Goal: Task Accomplishment & Management: Use online tool/utility

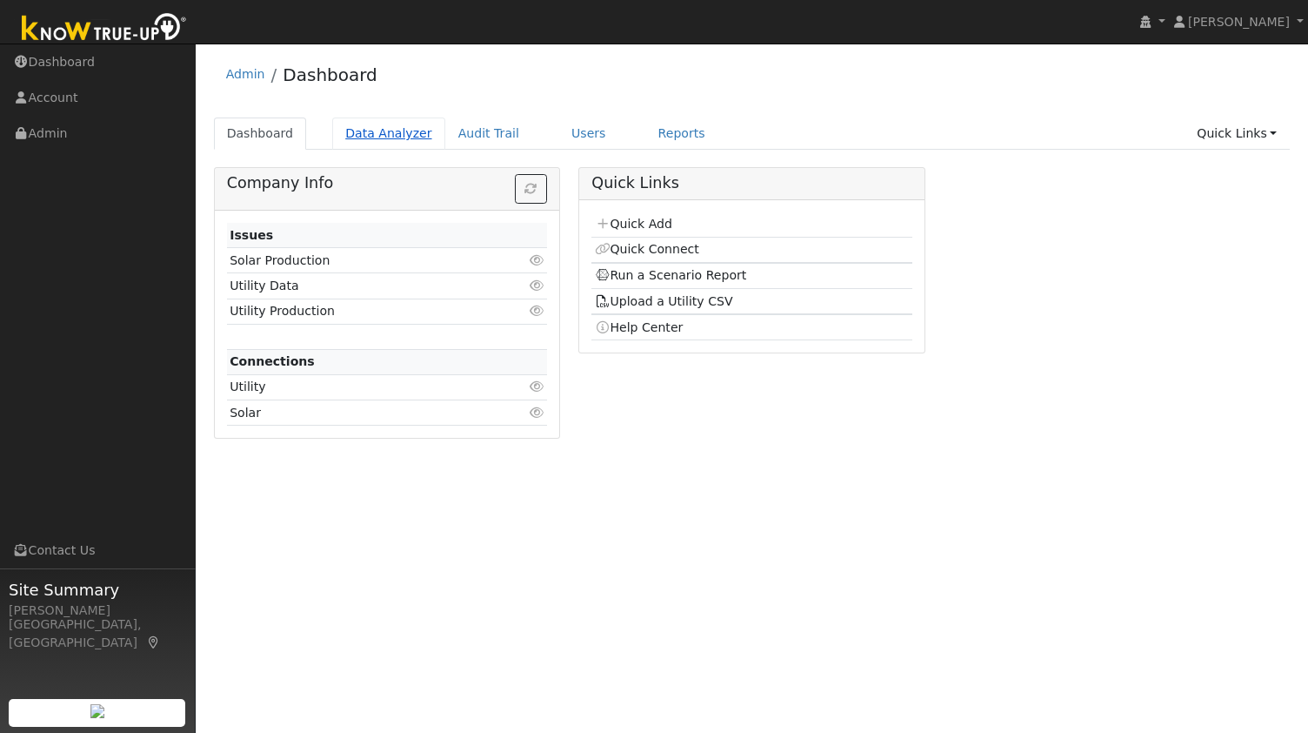
click at [386, 134] on link "Data Analyzer" at bounding box center [388, 133] width 113 height 32
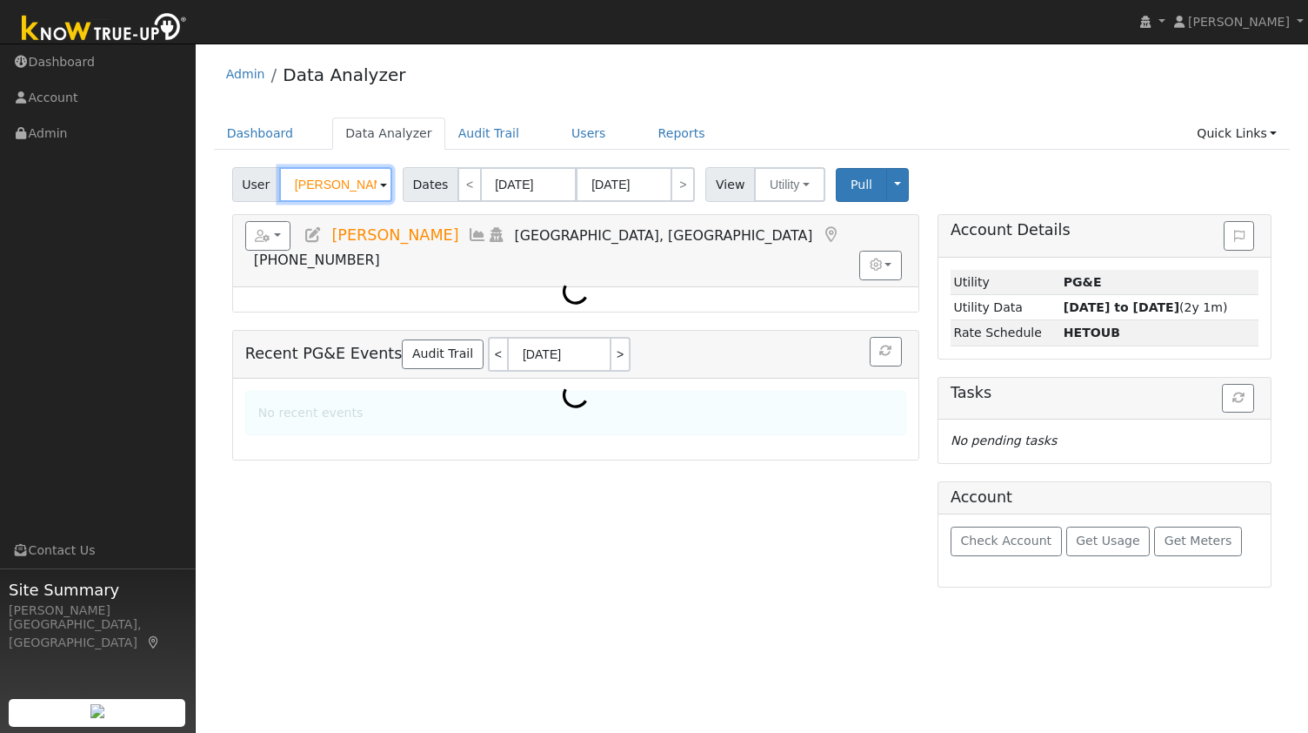
click at [339, 182] on input "[PERSON_NAME]" at bounding box center [335, 184] width 113 height 35
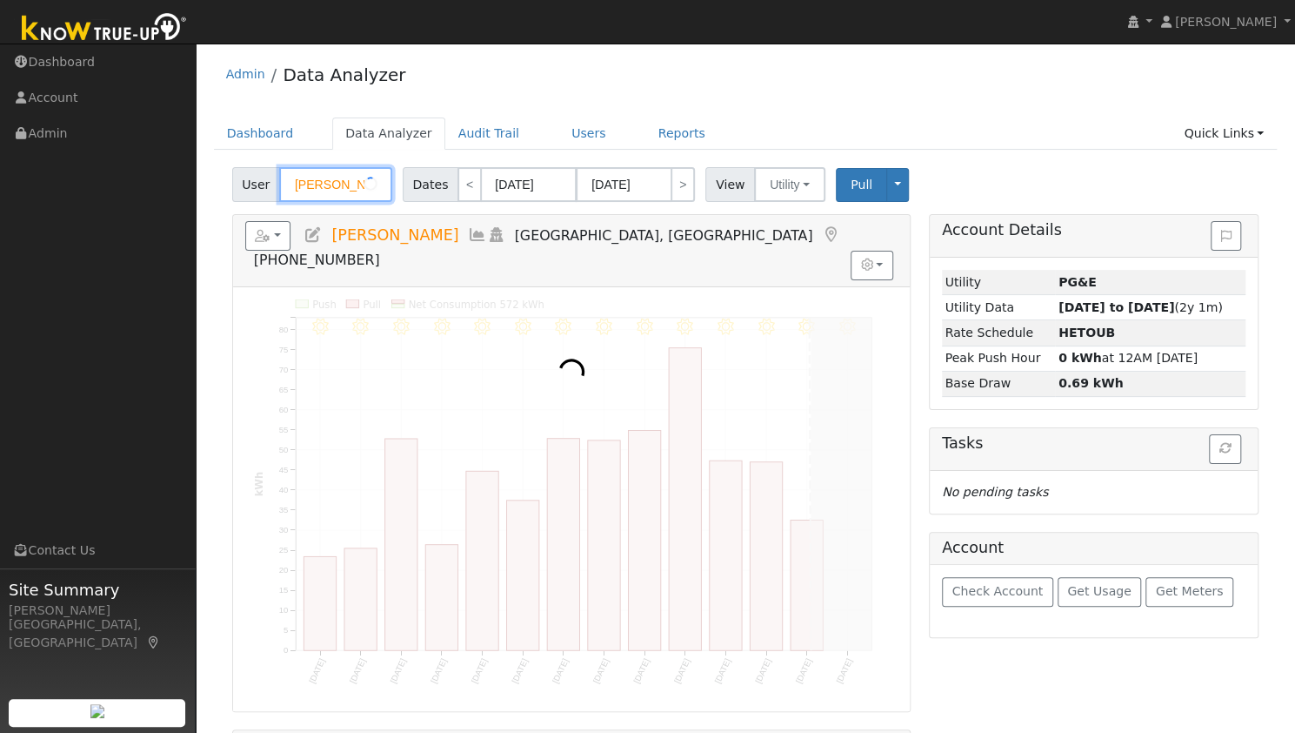
click at [339, 182] on input "[PERSON_NAME]" at bounding box center [335, 184] width 113 height 35
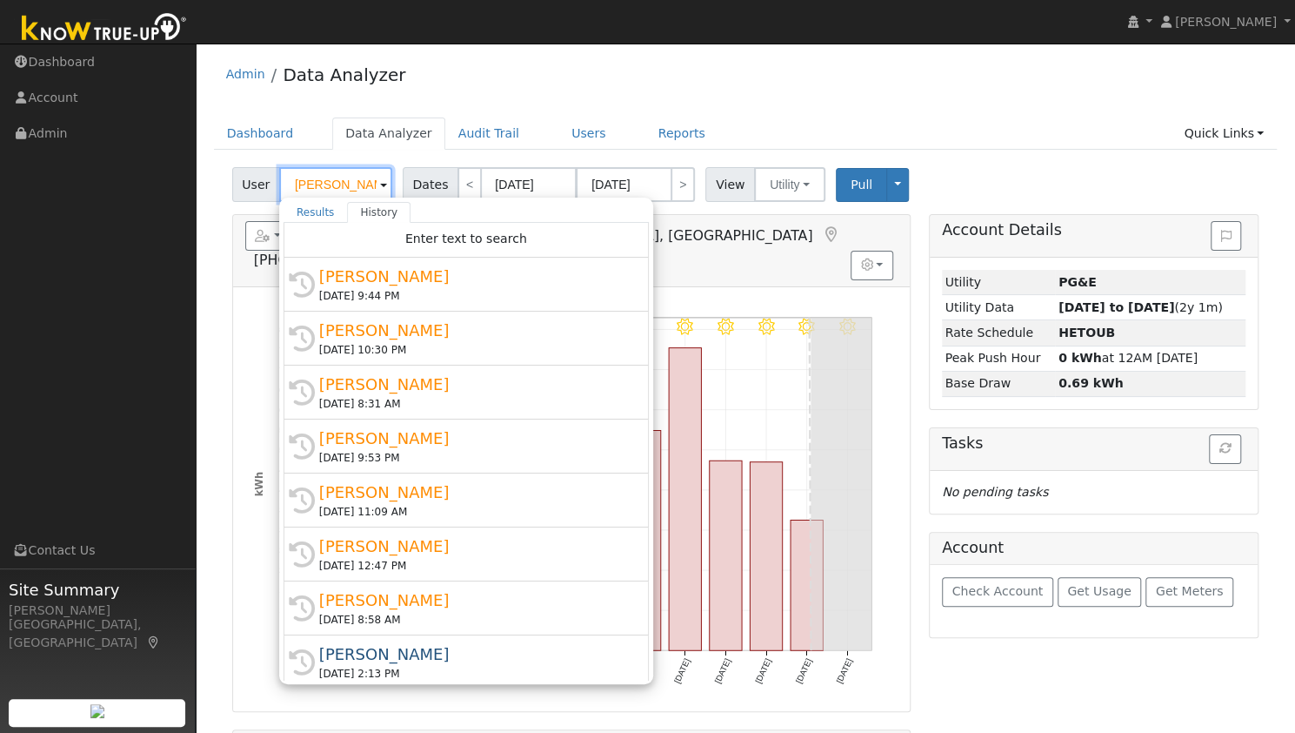
click at [339, 182] on input "[PERSON_NAME]" at bounding box center [335, 184] width 113 height 35
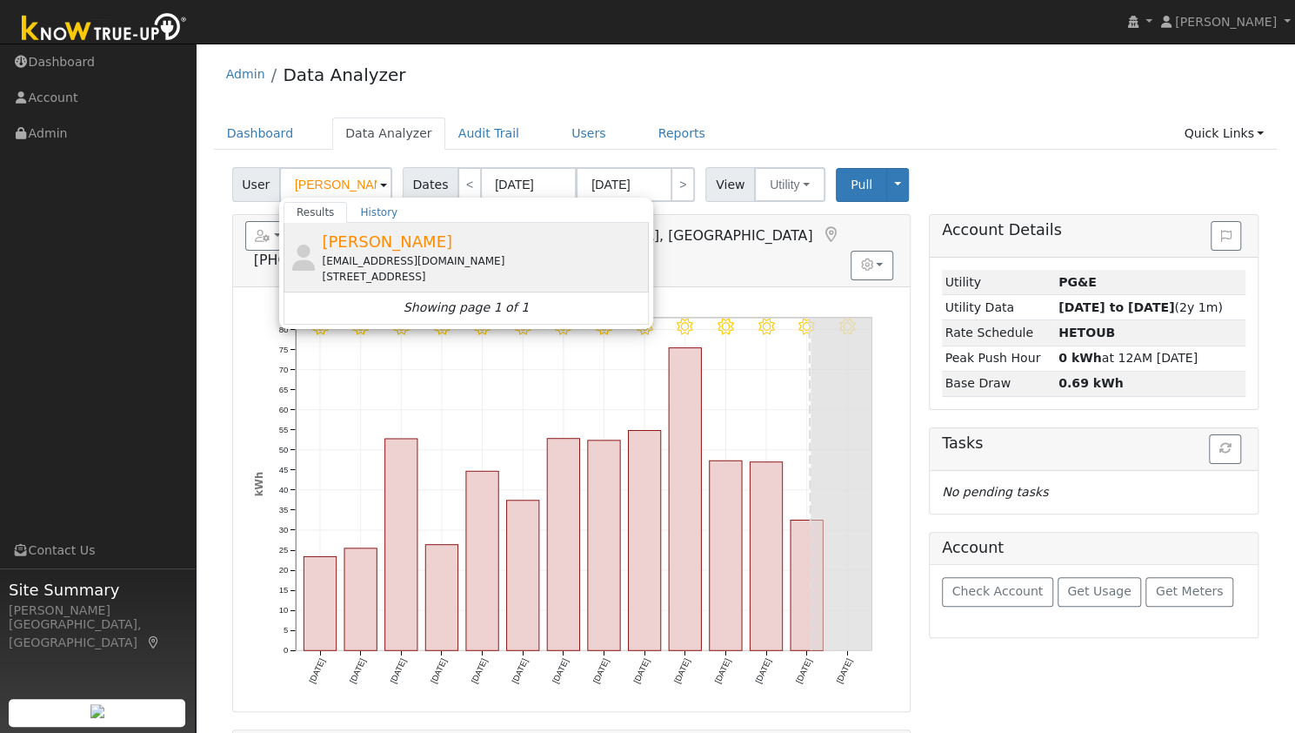
click at [358, 247] on span "[PERSON_NAME]" at bounding box center [387, 241] width 131 height 18
type input "[PERSON_NAME]"
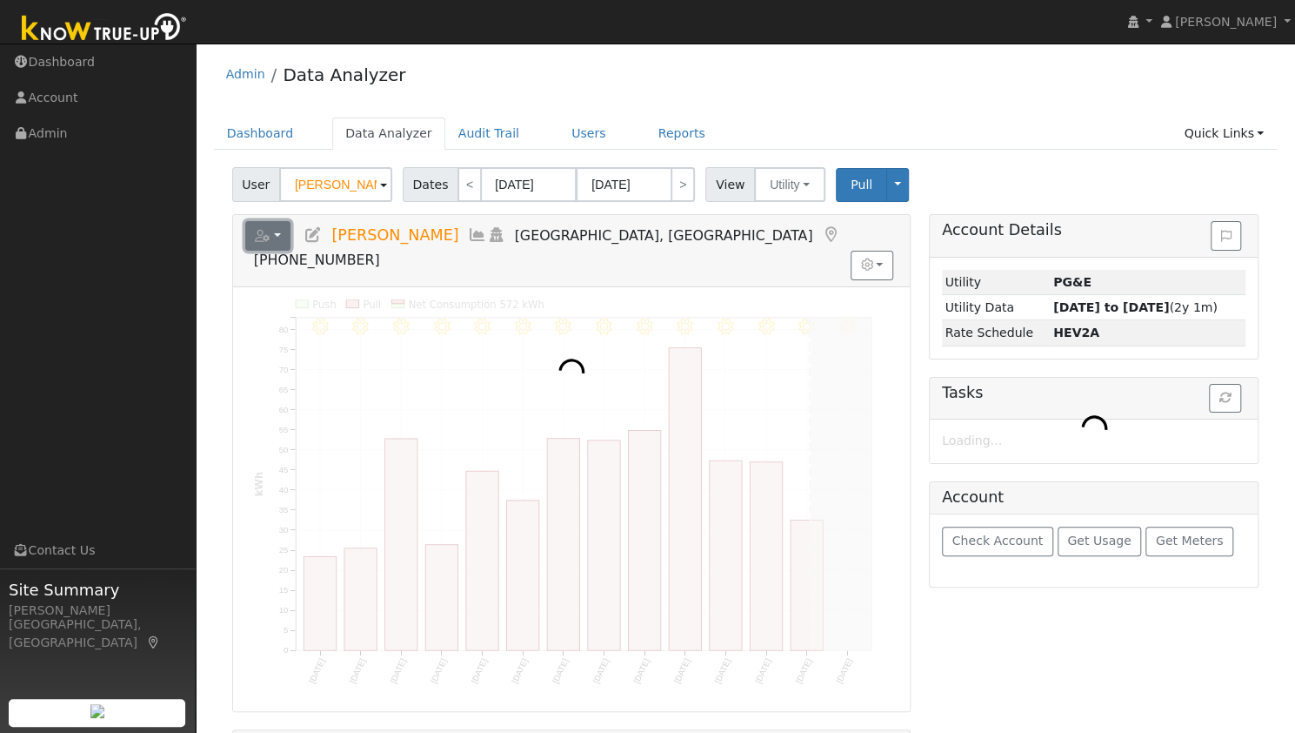
click at [271, 228] on button "button" at bounding box center [268, 236] width 46 height 30
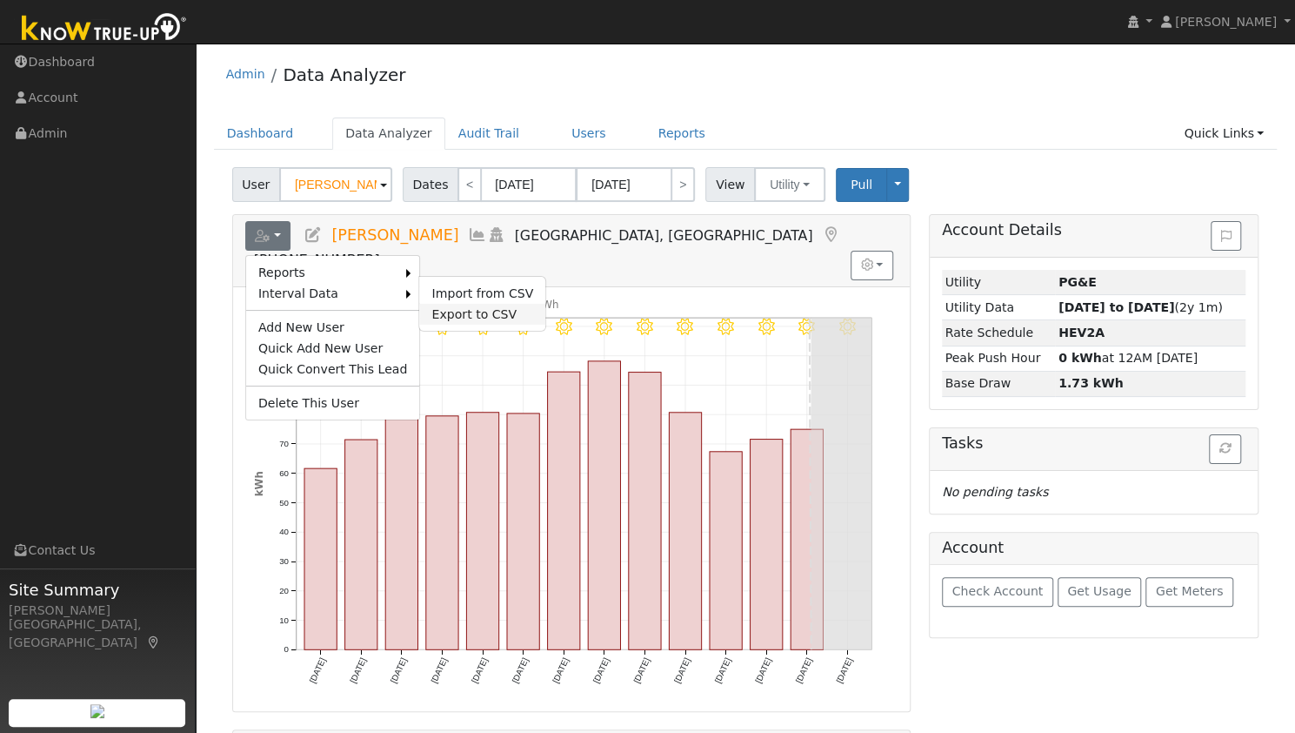
click at [423, 305] on link "Export to CSV" at bounding box center [482, 314] width 126 height 21
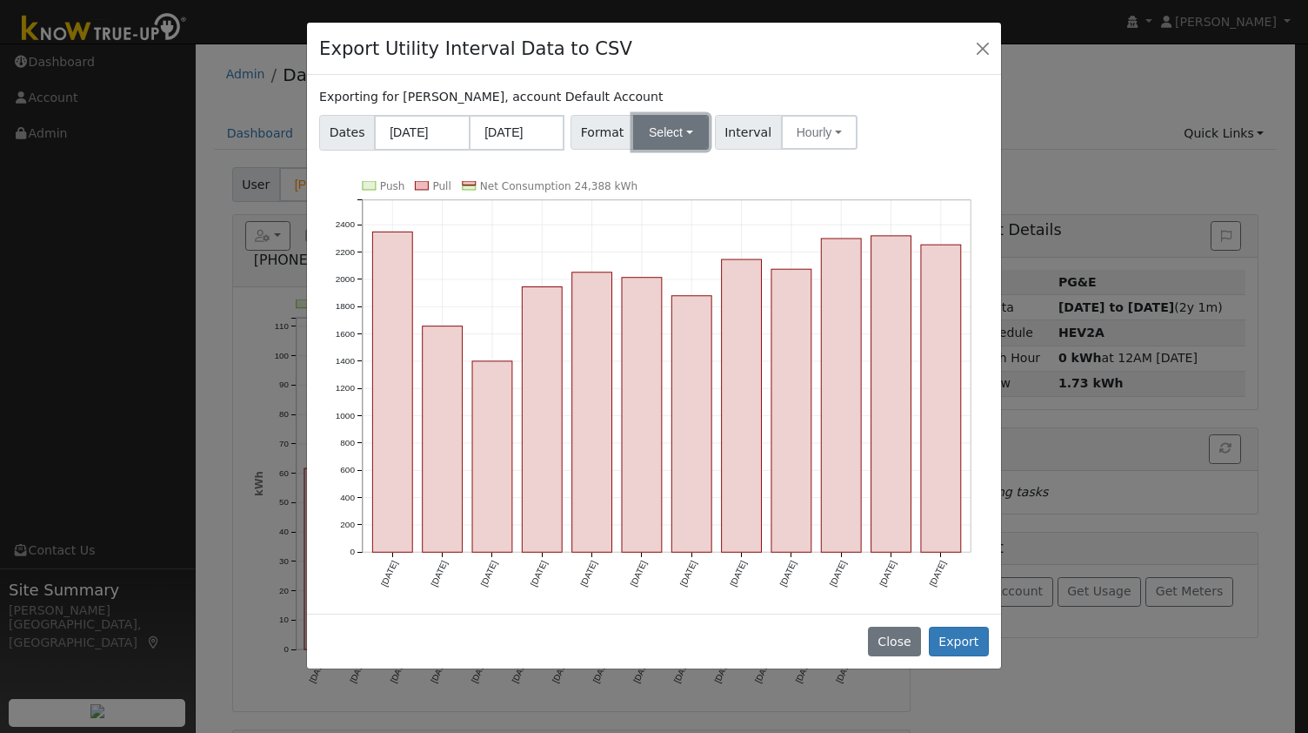
click at [685, 136] on button "Select" at bounding box center [671, 132] width 76 height 35
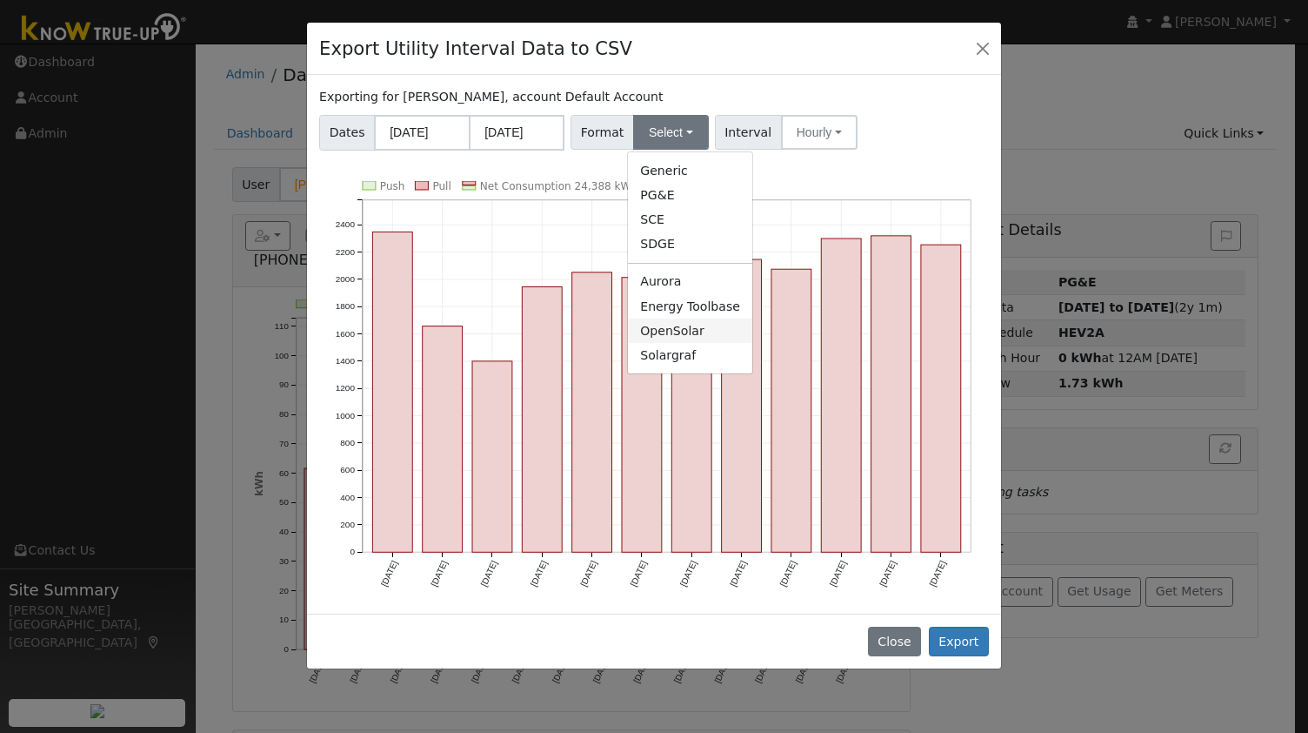
click at [670, 321] on link "OpenSolar" at bounding box center [690, 330] width 124 height 24
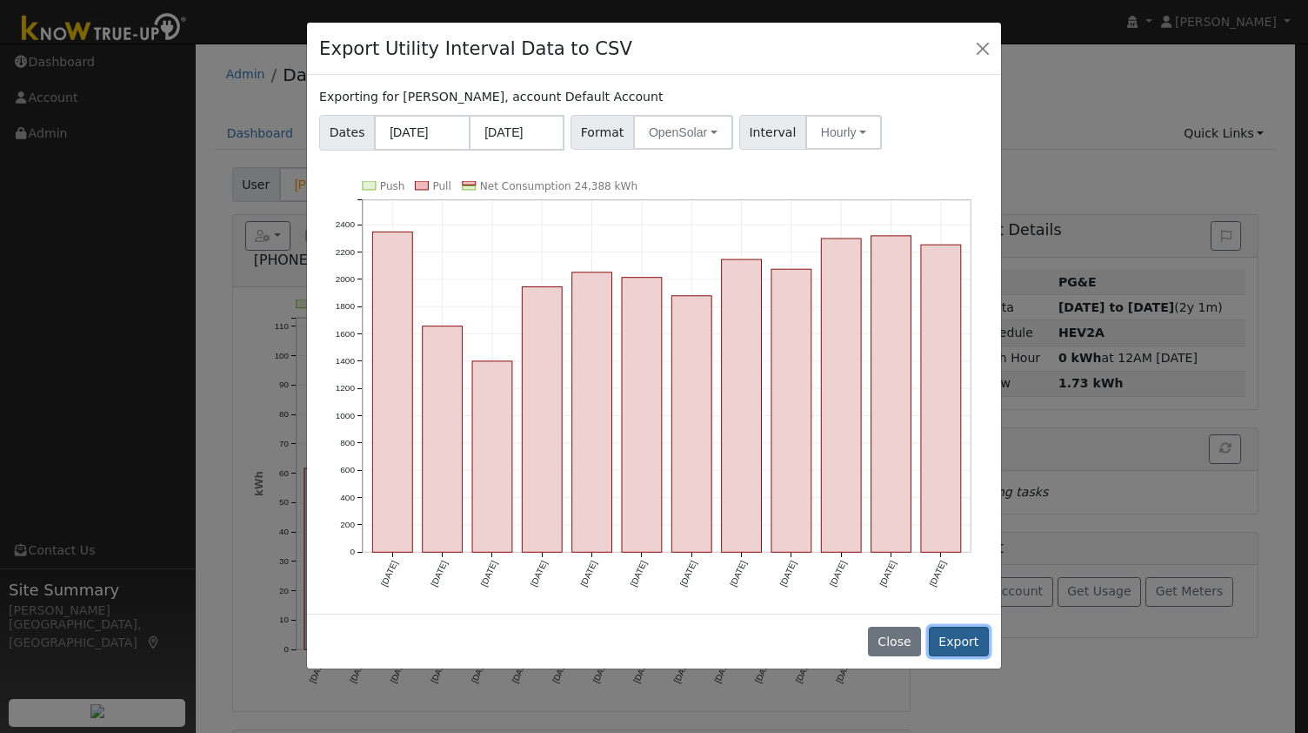
click at [970, 632] on button "Export" at bounding box center [959, 641] width 60 height 30
